Goal: Information Seeking & Learning: Learn about a topic

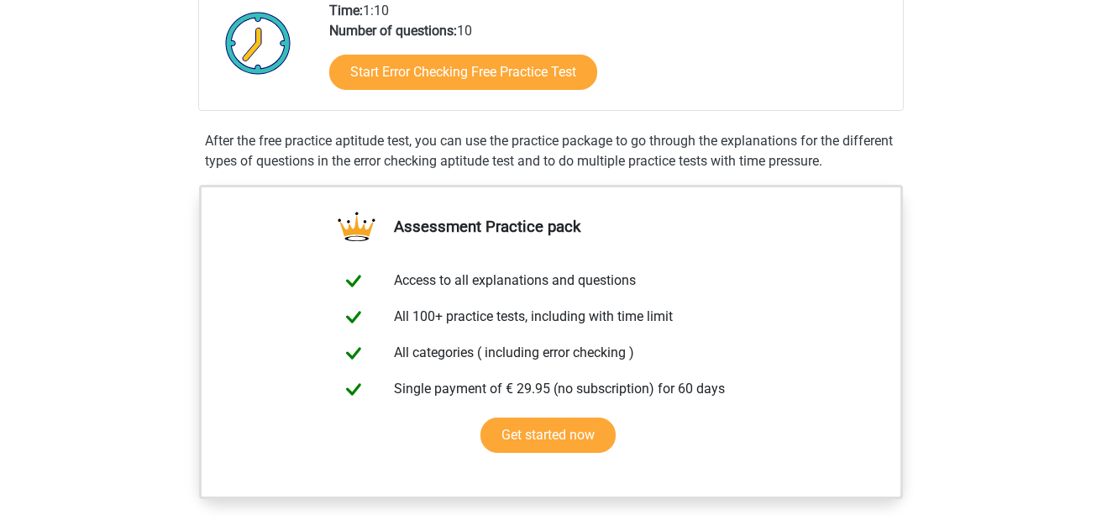
scroll to position [420, 0]
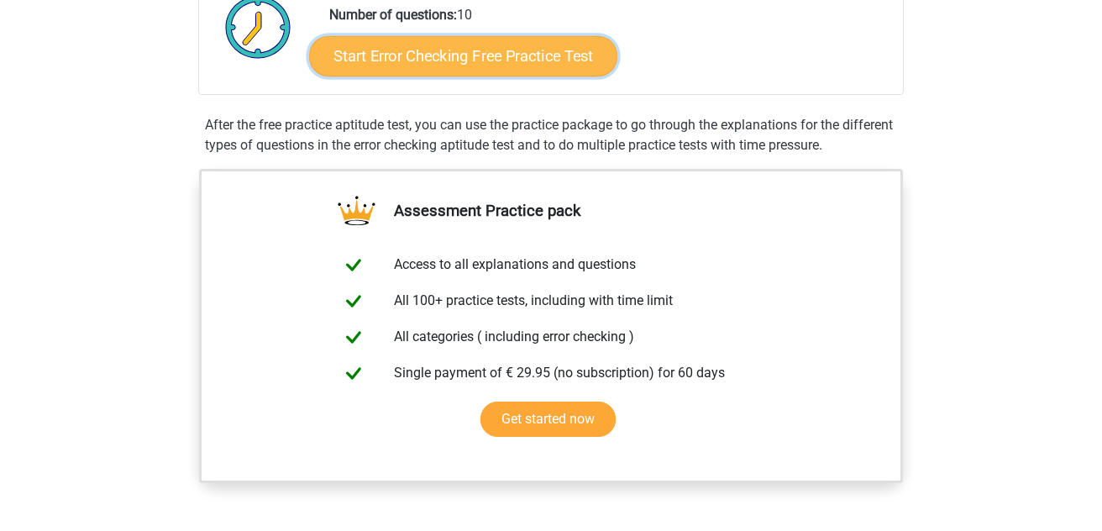
click at [524, 62] on link "Start Error Checking Free Practice Test" at bounding box center [463, 56] width 308 height 40
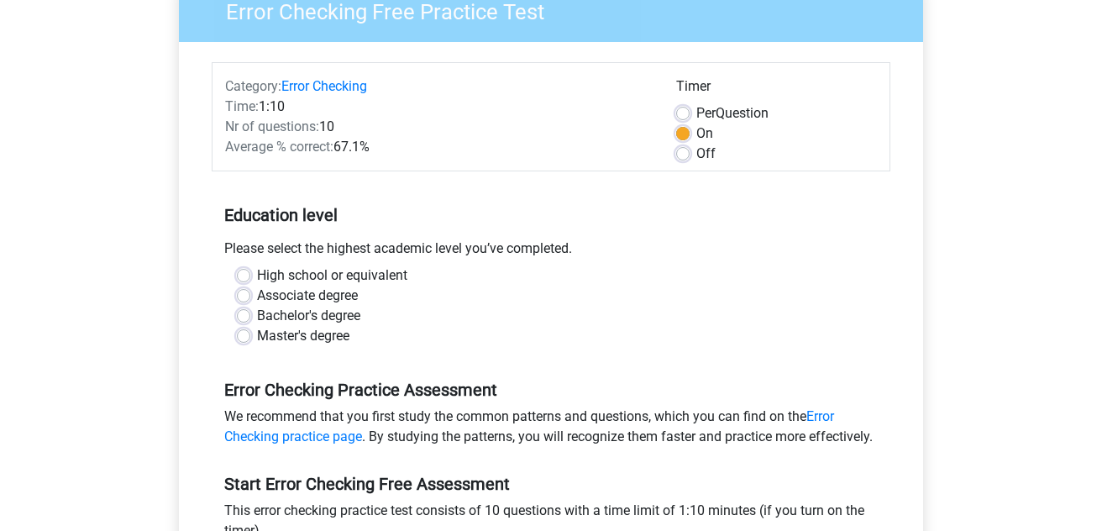
scroll to position [336, 0]
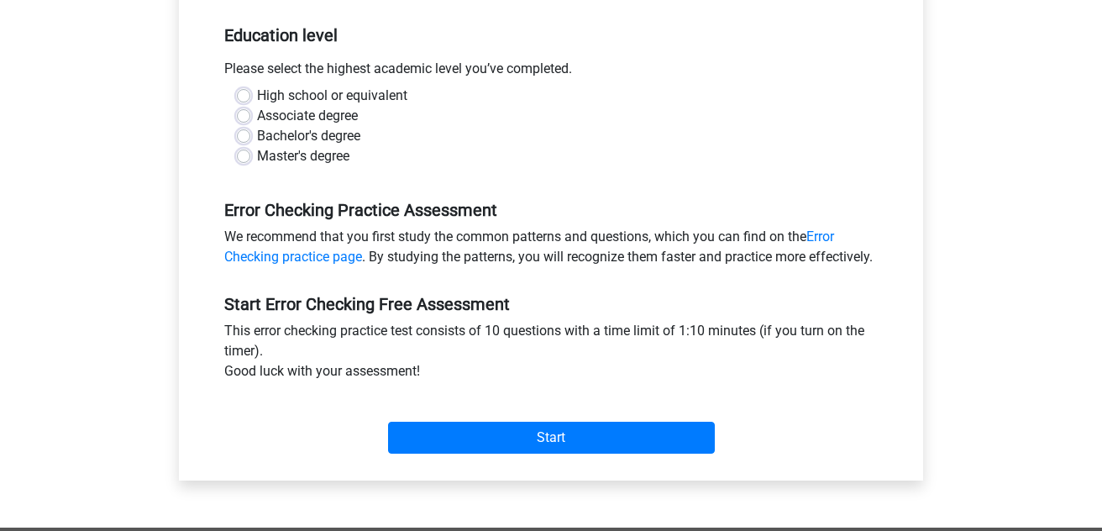
click at [257, 138] on label "Bachelor's degree" at bounding box center [308, 136] width 103 height 20
click at [242, 138] on input "Bachelor's degree" at bounding box center [243, 134] width 13 height 17
radio input "true"
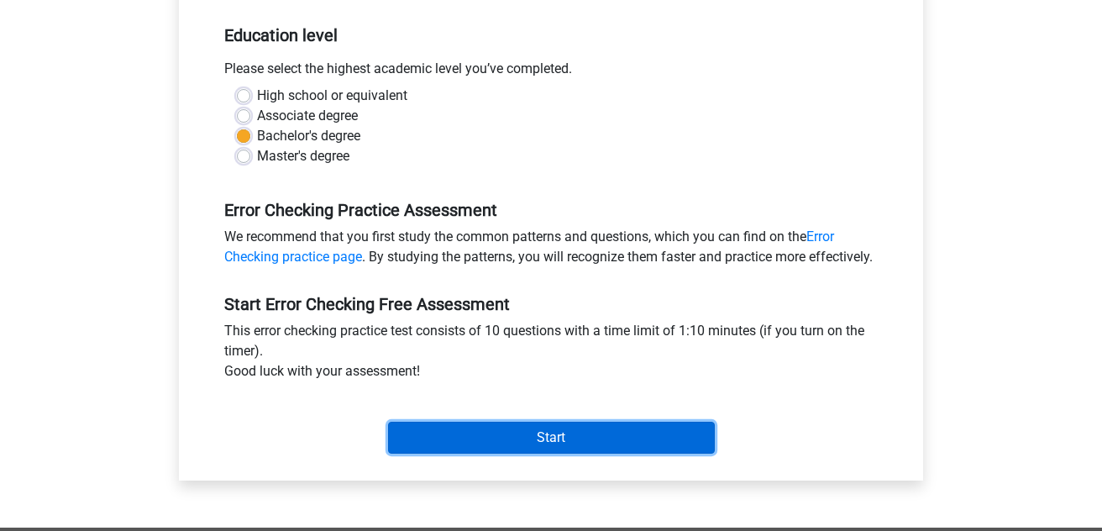
click at [480, 450] on input "Start" at bounding box center [551, 438] width 327 height 32
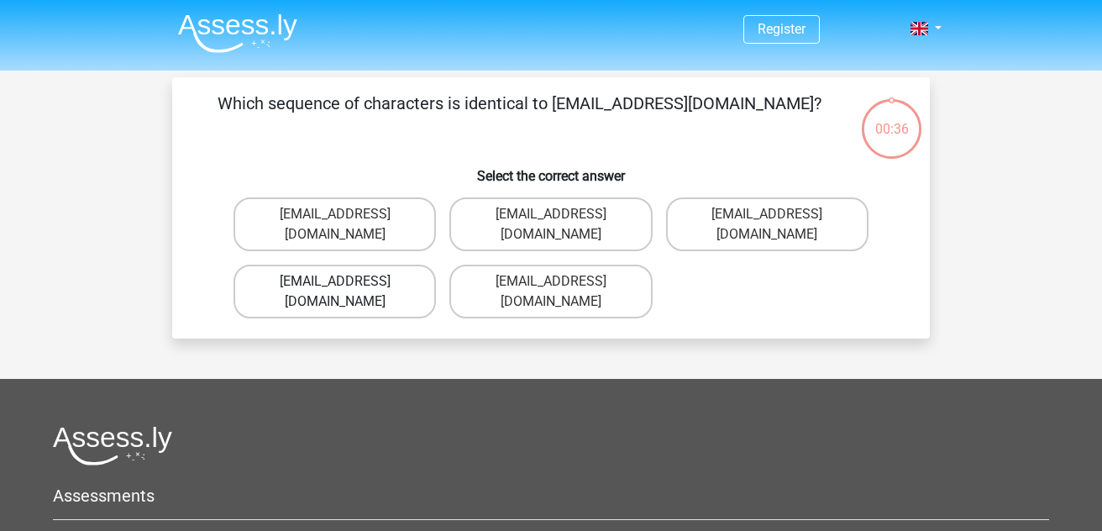
click at [359, 265] on label "Evie_Meade@jointmail.com.uk" at bounding box center [335, 292] width 203 height 54
click at [346, 282] on input "Evie_Meade@jointmail.com.uk" at bounding box center [340, 287] width 11 height 11
radio input "true"
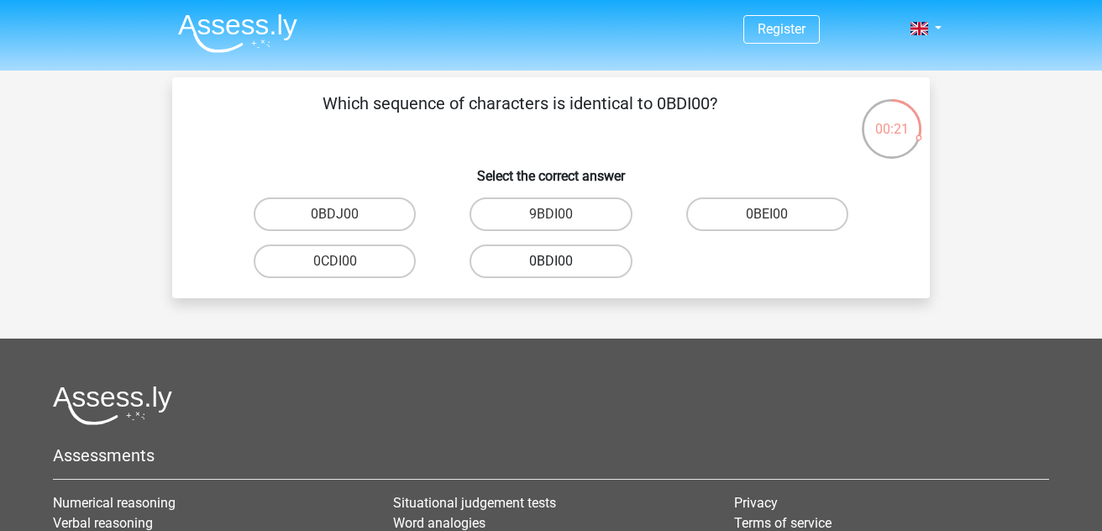
click at [577, 260] on label "0BDI00" at bounding box center [551, 262] width 162 height 34
click at [562, 261] on input "0BDI00" at bounding box center [556, 266] width 11 height 11
radio input "true"
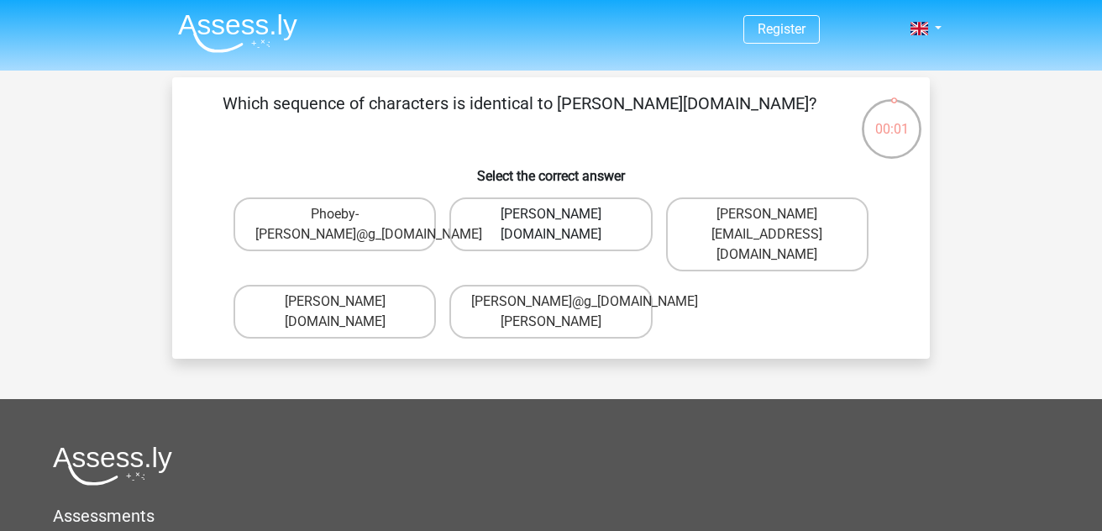
click at [475, 234] on label "Phoebe-Patterson@g_mail.gr" at bounding box center [551, 224] width 203 height 54
click at [551, 225] on input "Phoebe-Patterson@g_mail.gr" at bounding box center [556, 219] width 11 height 11
radio input "true"
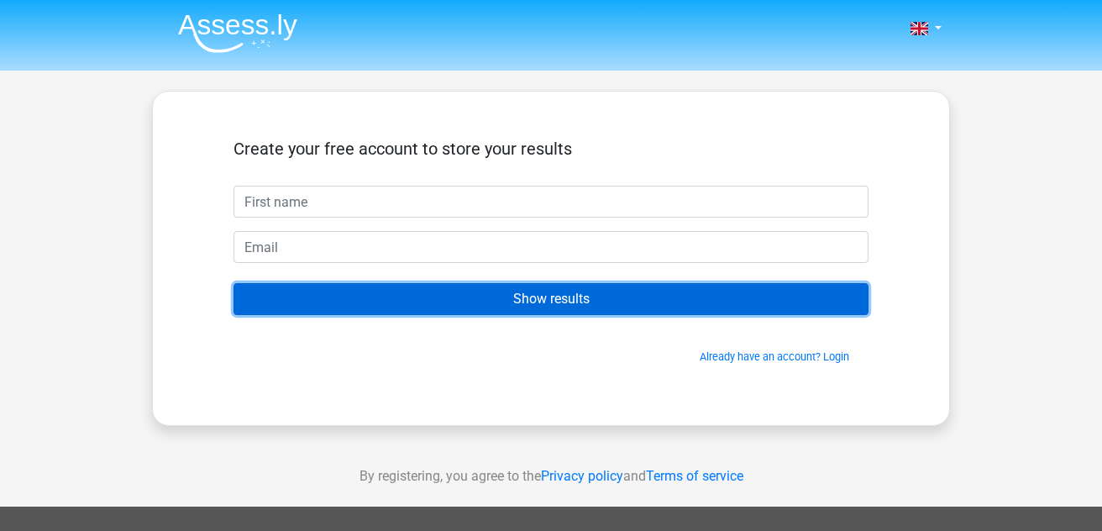
click at [494, 291] on input "Show results" at bounding box center [551, 299] width 635 height 32
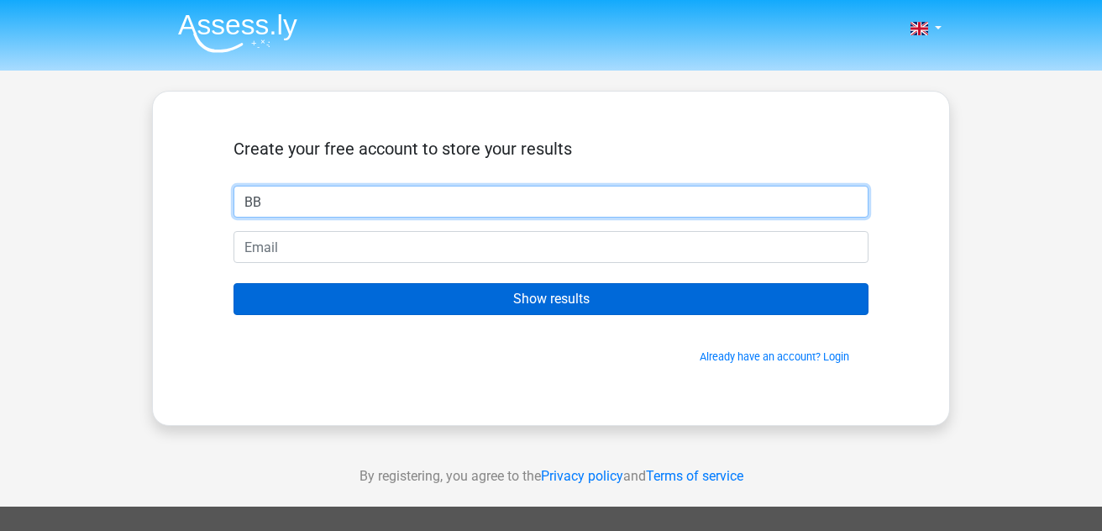
type input "BB"
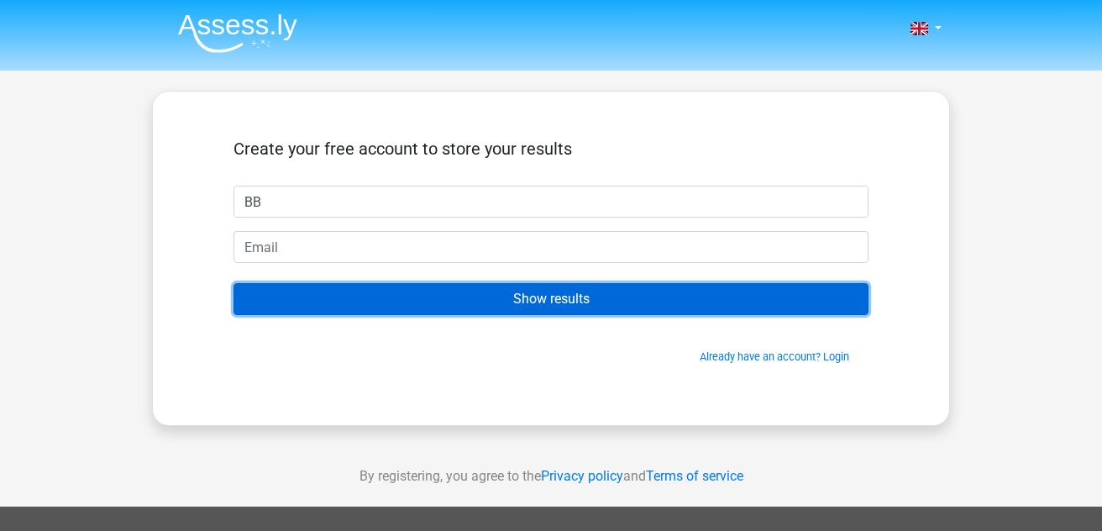
click at [505, 313] on input "Show results" at bounding box center [551, 299] width 635 height 32
